Goal: Task Accomplishment & Management: Manage account settings

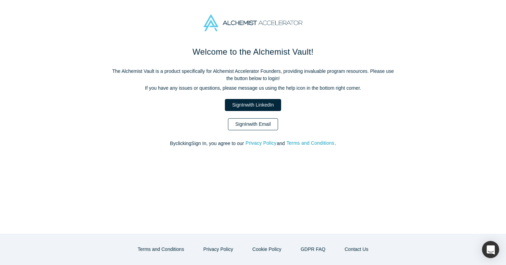
click at [266, 127] on link "Sign In with Email" at bounding box center [253, 124] width 50 height 12
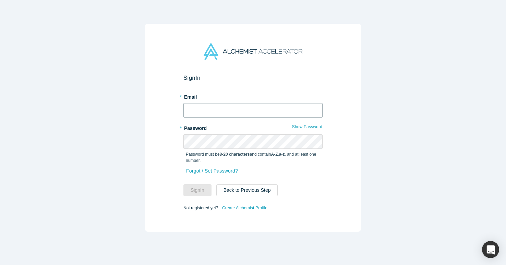
click at [207, 108] on input "text" at bounding box center [253, 110] width 139 height 14
click at [304, 128] on button "Show Password" at bounding box center [307, 126] width 31 height 9
click at [200, 189] on button "Sign In" at bounding box center [198, 190] width 28 height 12
click at [192, 188] on button "Sign In" at bounding box center [198, 190] width 28 height 12
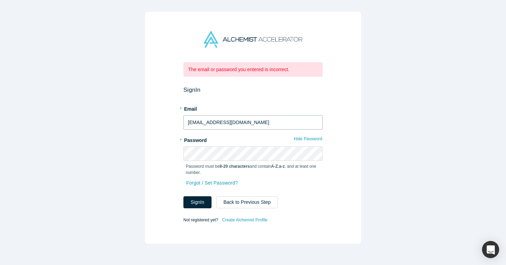
click at [206, 122] on input "[EMAIL_ADDRESS][DOMAIN_NAME]" at bounding box center [253, 122] width 139 height 14
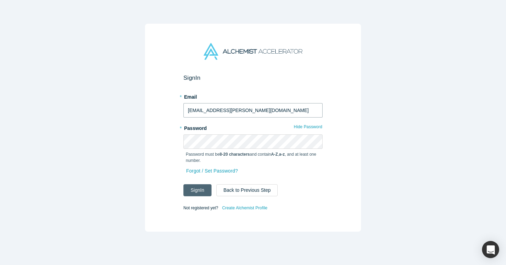
type input "[EMAIL_ADDRESS][PERSON_NAME][DOMAIN_NAME]"
click at [203, 190] on button "Sign In" at bounding box center [198, 190] width 28 height 12
